Goal: Check status: Check status

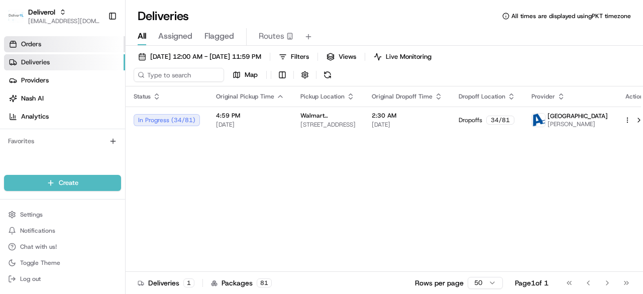
click at [41, 42] on link "Orders" at bounding box center [64, 44] width 121 height 16
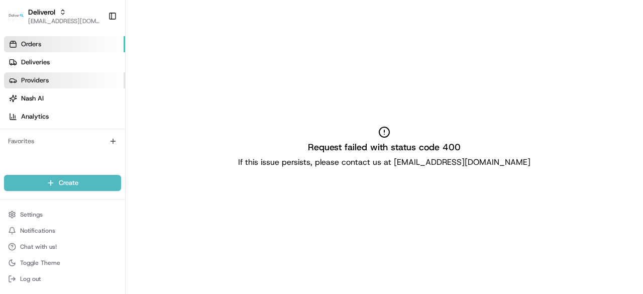
click at [35, 78] on span "Providers" at bounding box center [35, 80] width 28 height 9
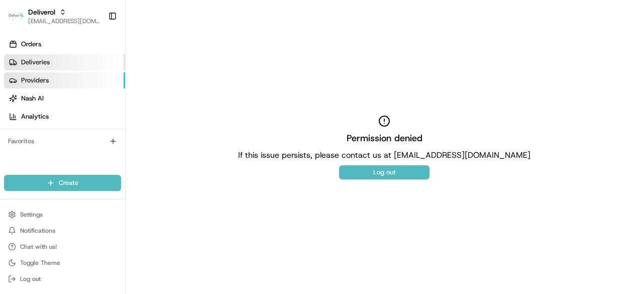
click at [53, 67] on link "Deliveries" at bounding box center [64, 62] width 121 height 16
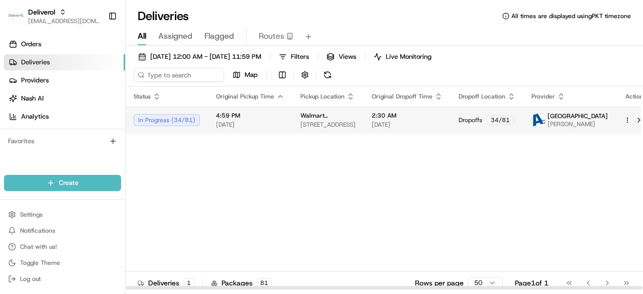
click at [574, 122] on span "[PERSON_NAME]" at bounding box center [577, 124] width 60 height 8
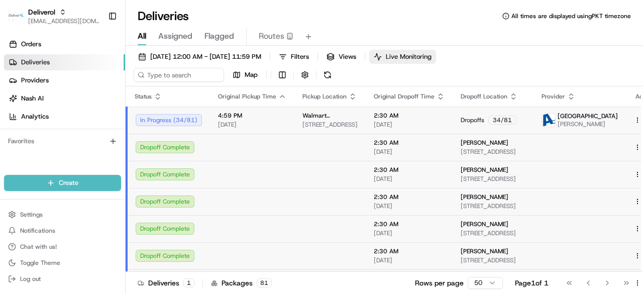
click at [431, 60] on span "Live Monitoring" at bounding box center [409, 56] width 46 height 9
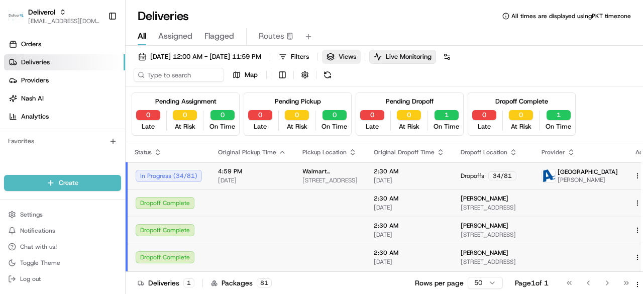
click at [356, 55] on span "Views" at bounding box center [347, 56] width 18 height 9
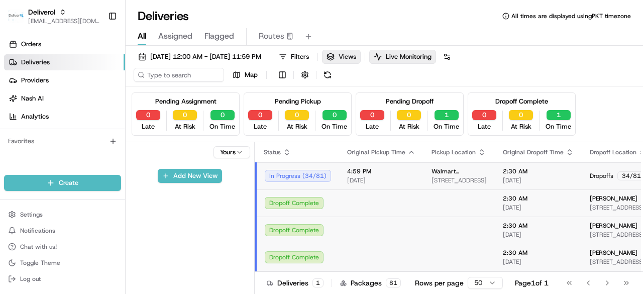
click at [356, 55] on span "Views" at bounding box center [347, 56] width 18 height 9
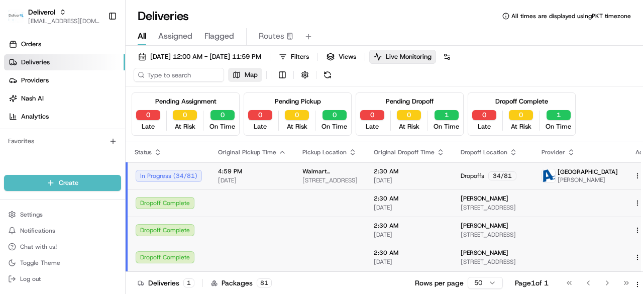
click at [235, 76] on button "Map" at bounding box center [245, 75] width 34 height 14
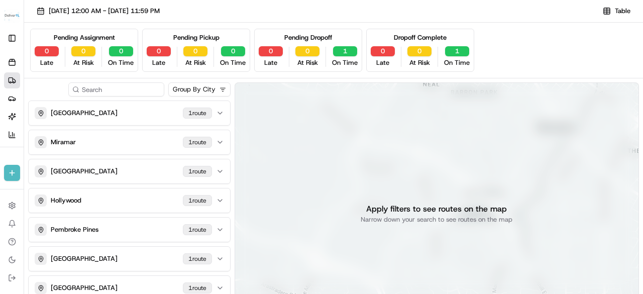
click at [163, 99] on div "Group By City MIAMI GARDENS 1 route Miramar 1 route Miami Gardens 1 route Holly…" at bounding box center [129, 214] width 202 height 264
click at [151, 113] on div "MIAMI GARDENS 1 route" at bounding box center [123, 113] width 177 height 12
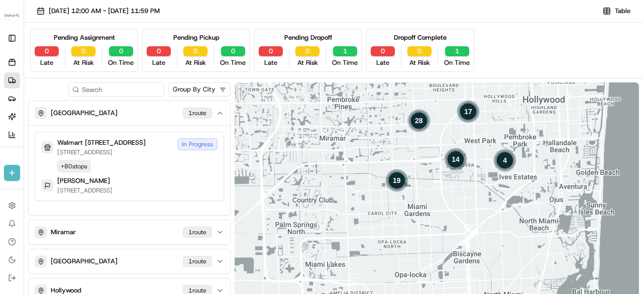
drag, startPoint x: 363, startPoint y: 199, endPoint x: 373, endPoint y: 120, distance: 79.4
click at [373, 120] on div "19 28 17 14 4" at bounding box center [436, 213] width 404 height 262
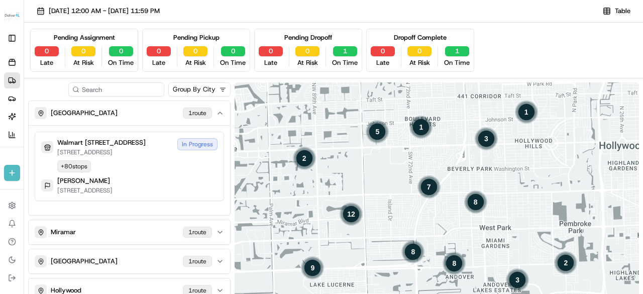
drag, startPoint x: 446, startPoint y: 179, endPoint x: 351, endPoint y: 248, distance: 116.9
click at [351, 248] on div "10 9 12 2 5 1 3 1 8 7 8 8 3 2" at bounding box center [436, 213] width 404 height 262
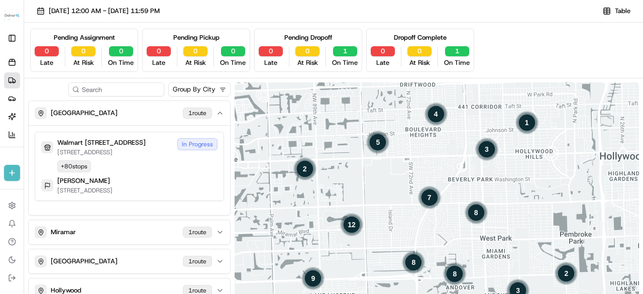
drag, startPoint x: 419, startPoint y: 153, endPoint x: 419, endPoint y: 164, distance: 11.0
click at [419, 164] on div "10 9 12 2 5 4 3 1 8 7 8 8 3 2" at bounding box center [436, 213] width 404 height 262
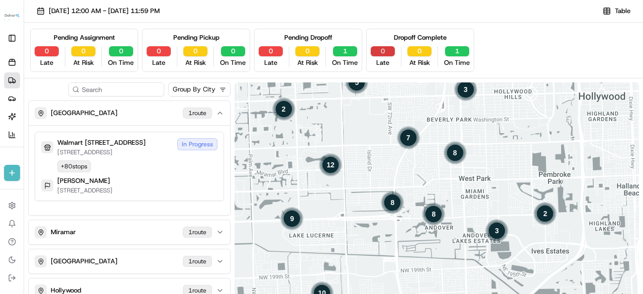
drag, startPoint x: 419, startPoint y: 164, endPoint x: 377, endPoint y: 50, distance: 121.3
click at [377, 50] on div "08/23/2025 12:00 AM - 08/23/2025 11:59 PM Table Pending Assignment 0 Late 0 At …" at bounding box center [333, 187] width 619 height 374
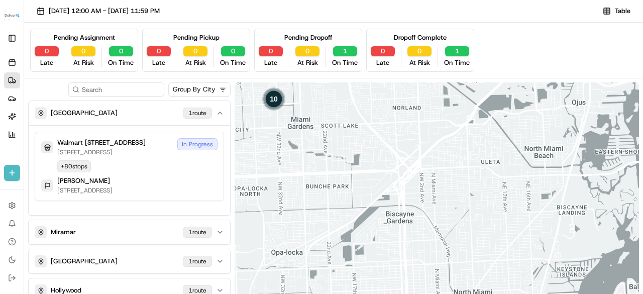
drag, startPoint x: 441, startPoint y: 200, endPoint x: 421, endPoint y: 25, distance: 176.4
click at [421, 25] on div "08/23/2025 12:00 AM - 08/23/2025 11:59 PM Table Pending Assignment 0 Late 0 At …" at bounding box center [333, 187] width 619 height 374
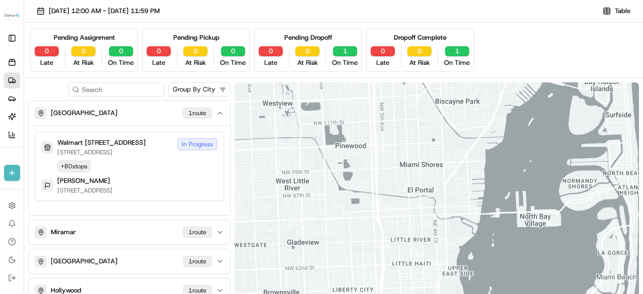
click at [406, 153] on div "10 9 12 2 5 4 3 1 8 7 8 8 3 2" at bounding box center [436, 213] width 404 height 262
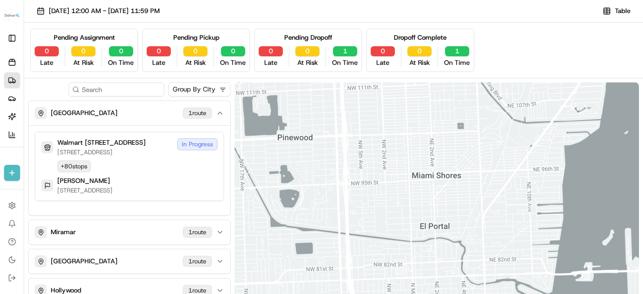
click at [406, 153] on div at bounding box center [436, 213] width 404 height 262
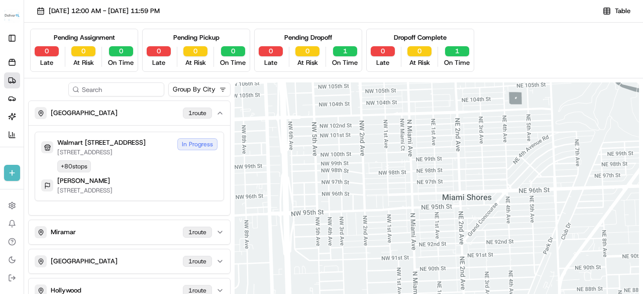
click at [406, 153] on div at bounding box center [436, 213] width 404 height 262
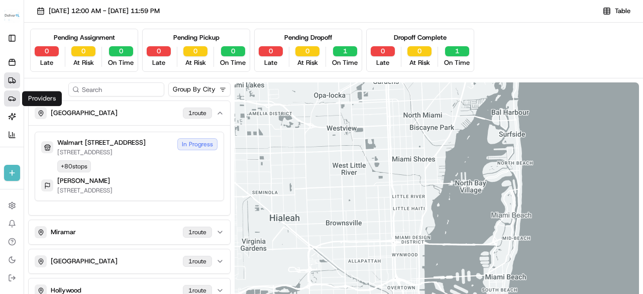
click at [13, 95] on icon at bounding box center [12, 98] width 8 height 8
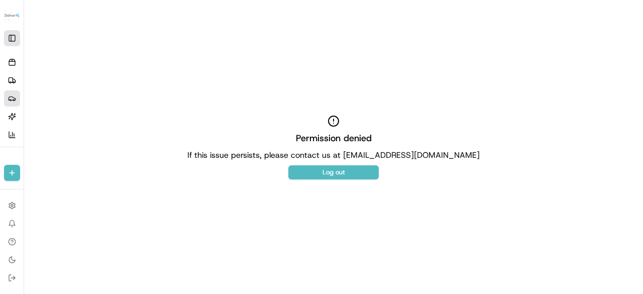
click at [13, 39] on button "Toggle Sidebar" at bounding box center [12, 38] width 16 height 16
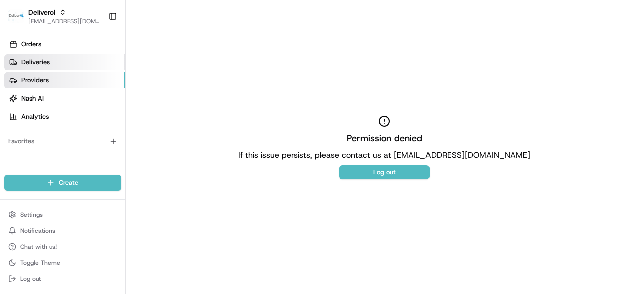
click at [35, 62] on span "Deliveries" at bounding box center [35, 62] width 29 height 9
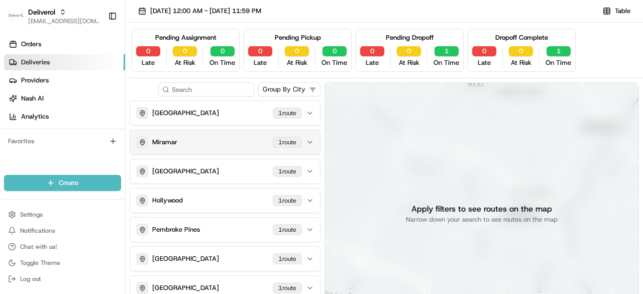
click at [218, 143] on div "Miramar 1 route" at bounding box center [219, 142] width 166 height 12
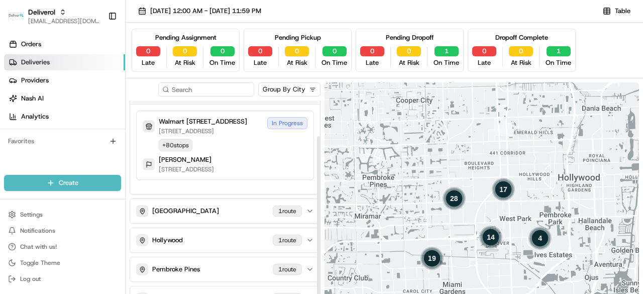
scroll to position [50, 0]
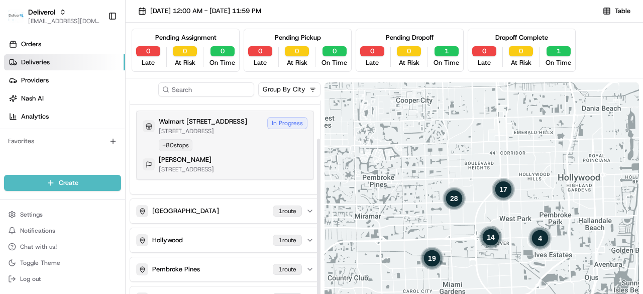
click at [276, 122] on div "In Progress" at bounding box center [287, 123] width 40 height 12
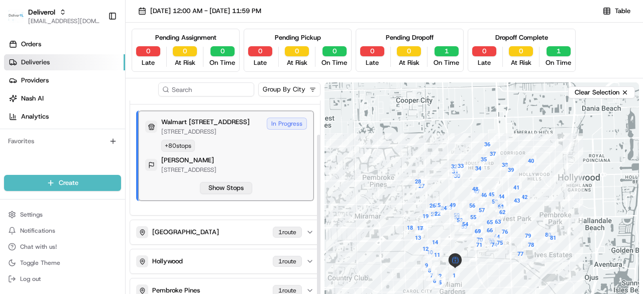
click at [224, 194] on button "Show Stops" at bounding box center [226, 188] width 52 height 12
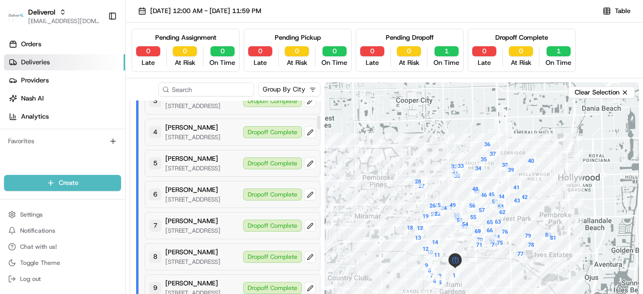
scroll to position [270, 0]
click at [304, 138] on button at bounding box center [310, 132] width 12 height 12
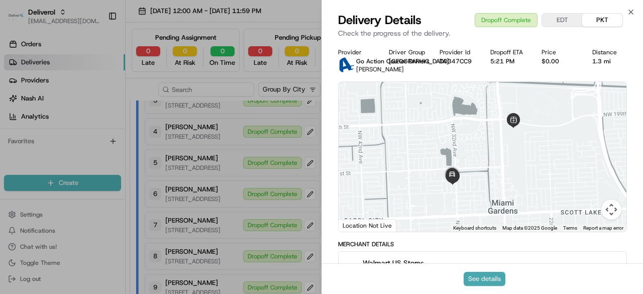
click at [499, 276] on button "See details" at bounding box center [484, 279] width 42 height 14
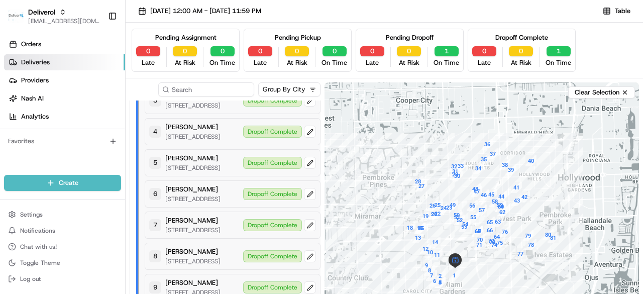
click at [89, 69] on link "Deliveries" at bounding box center [64, 62] width 121 height 16
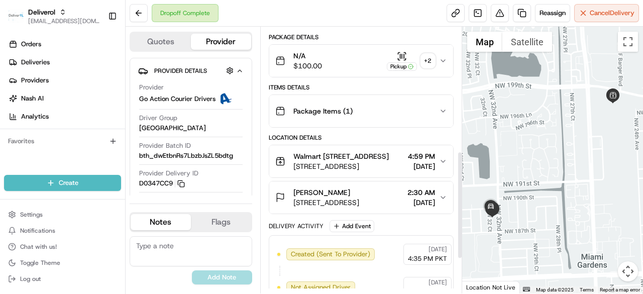
scroll to position [393, 0]
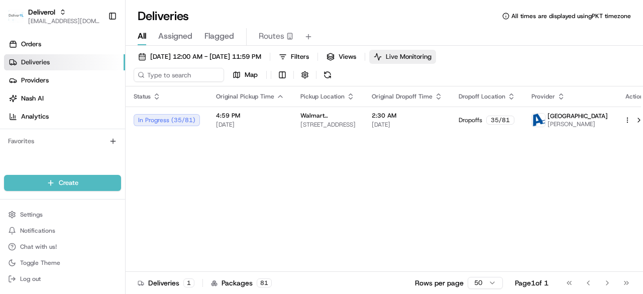
click at [425, 55] on span "Live Monitoring" at bounding box center [409, 56] width 46 height 9
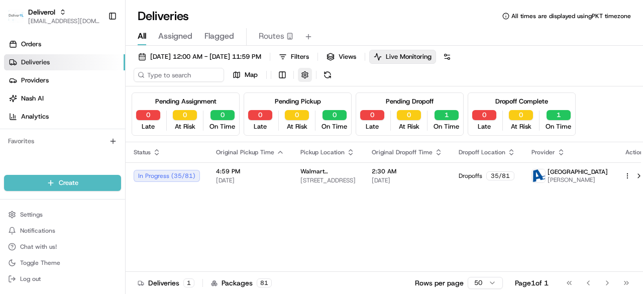
click at [309, 76] on button "button" at bounding box center [305, 75] width 14 height 14
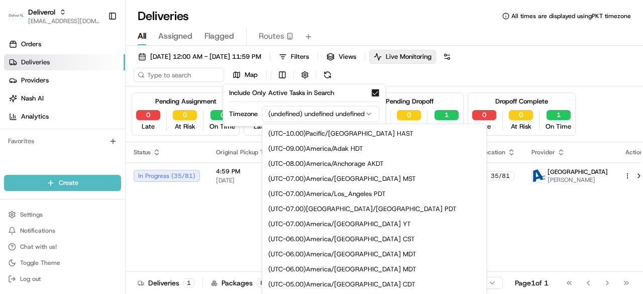
click at [371, 110] on html "Deliverol faraz@deliverol.com Toggle Sidebar Orders Deliveries Providers Nash A…" at bounding box center [321, 147] width 643 height 294
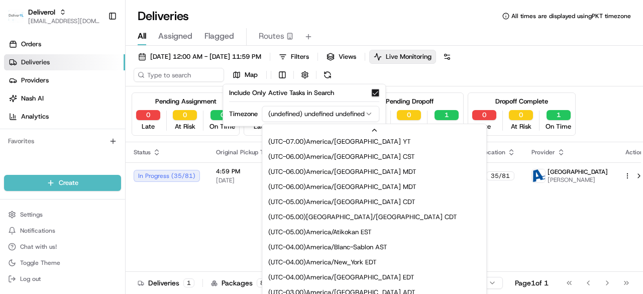
scroll to position [106, 0]
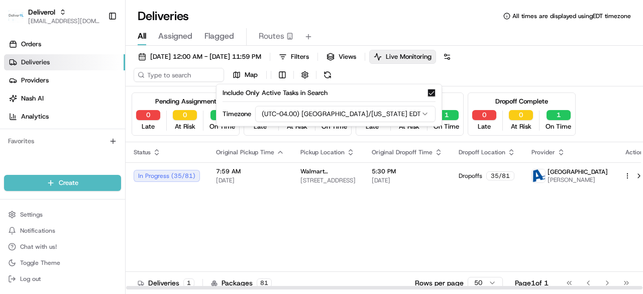
click at [346, 255] on div "Status Original Pickup Time Pickup Location Original Dropoff Time Dropoff Locat…" at bounding box center [389, 216] width 527 height 148
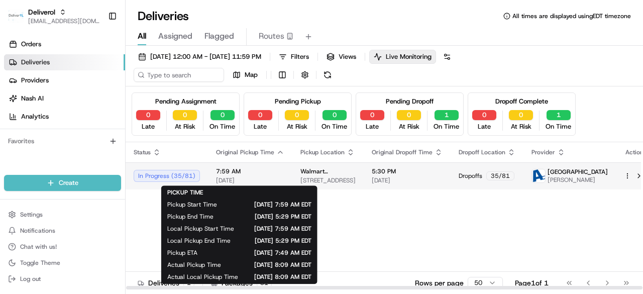
click at [266, 167] on span "7:59 AM" at bounding box center [250, 171] width 68 height 8
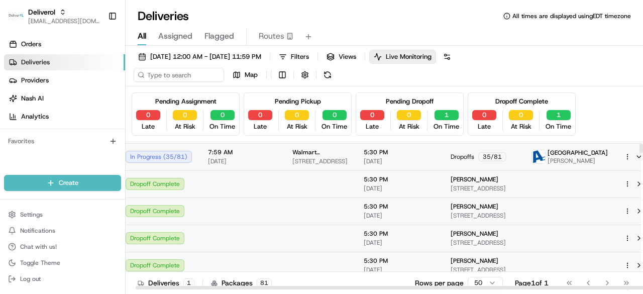
scroll to position [20, 10]
click at [146, 183] on div "Dropoff Complete" at bounding box center [159, 183] width 66 height 12
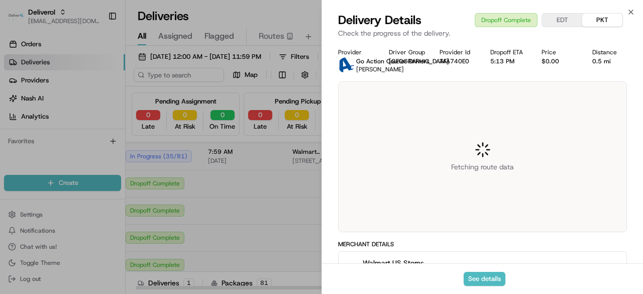
click at [146, 183] on div at bounding box center [321, 147] width 643 height 294
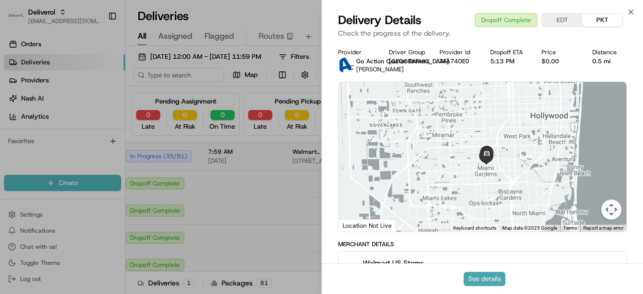
click at [490, 278] on button "See details" at bounding box center [484, 279] width 42 height 14
click at [573, 19] on button "EDT" at bounding box center [562, 20] width 40 height 13
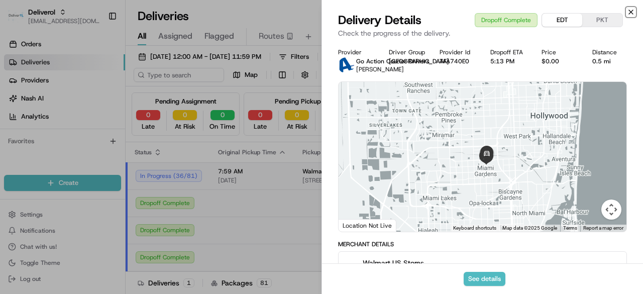
click at [632, 11] on icon "button" at bounding box center [631, 12] width 4 height 4
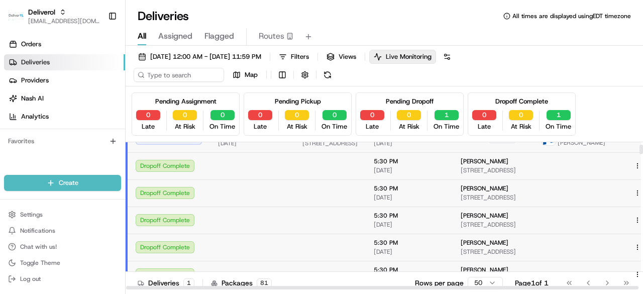
scroll to position [111, 0]
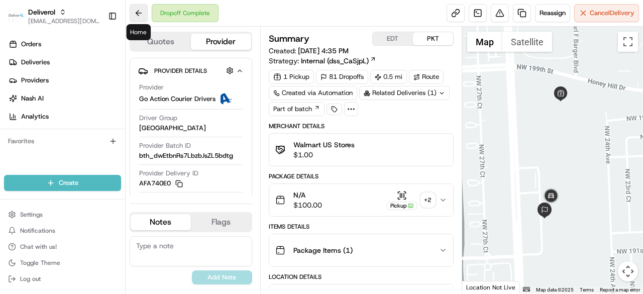
click at [141, 16] on button at bounding box center [139, 13] width 18 height 18
